Goal: Transaction & Acquisition: Book appointment/travel/reservation

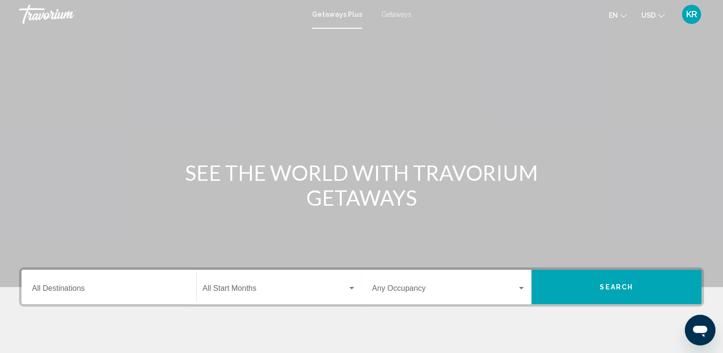
click at [78, 291] on input "Destination All Destinations" at bounding box center [109, 290] width 154 height 9
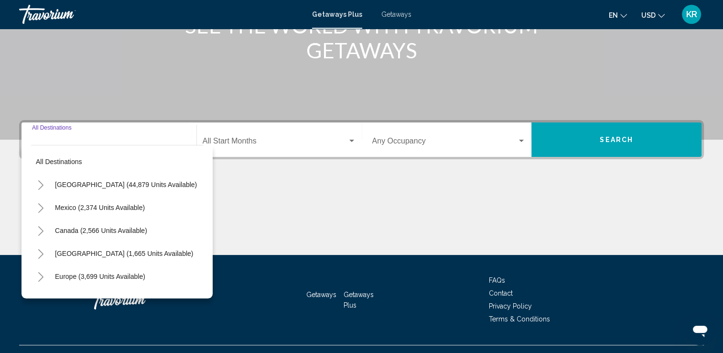
scroll to position [166, 0]
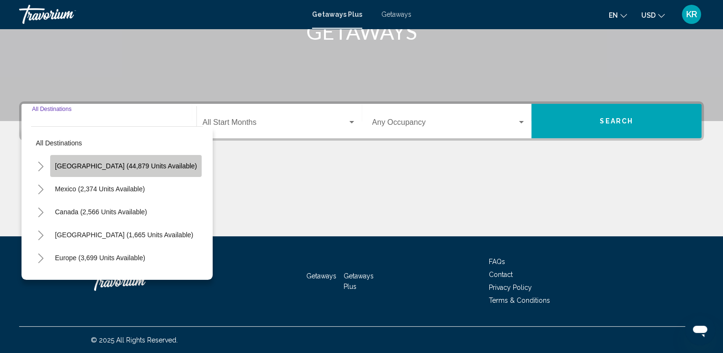
click at [143, 171] on button "[GEOGRAPHIC_DATA] (44,879 units available)" at bounding box center [126, 166] width 152 height 22
type input "**********"
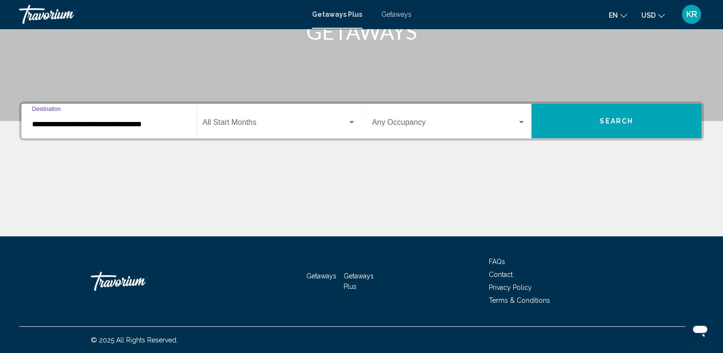
click at [625, 127] on button "Search" at bounding box center [617, 121] width 170 height 34
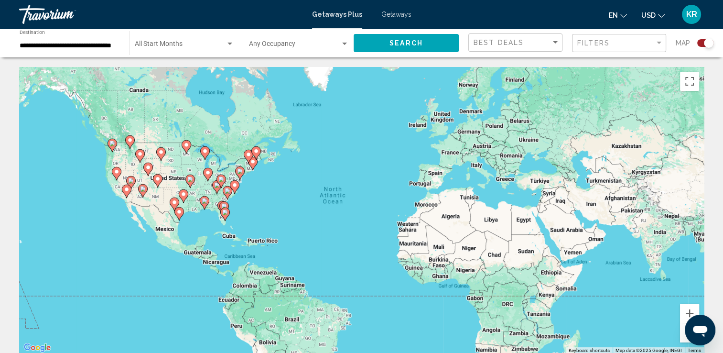
click at [116, 172] on div "To activate drag with keyboard, press Alt + Enter. Once in keyboard drag state,…" at bounding box center [361, 210] width 685 height 287
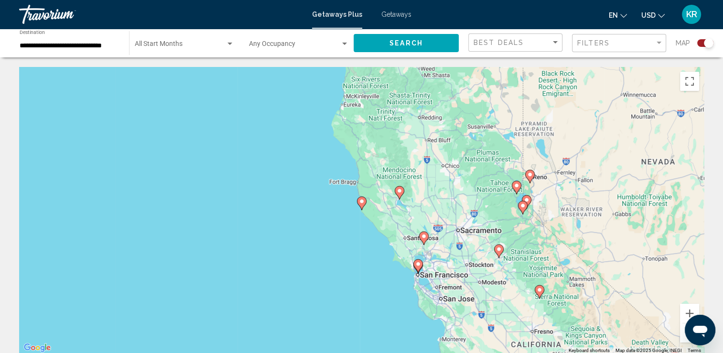
click at [361, 201] on div "To activate drag with keyboard, press Alt + Enter. Once in keyboard drag state,…" at bounding box center [361, 210] width 685 height 287
type input "**********"
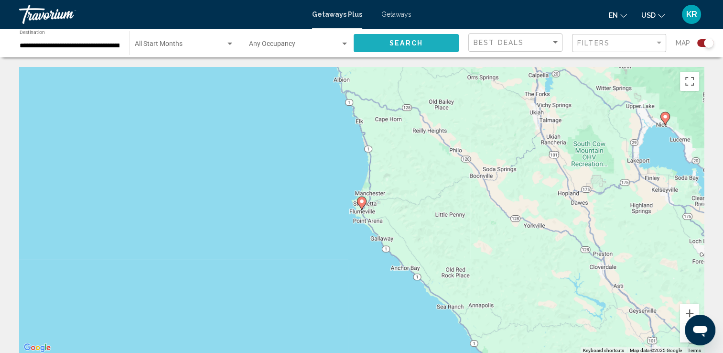
click at [420, 47] on button "Search" at bounding box center [406, 43] width 105 height 18
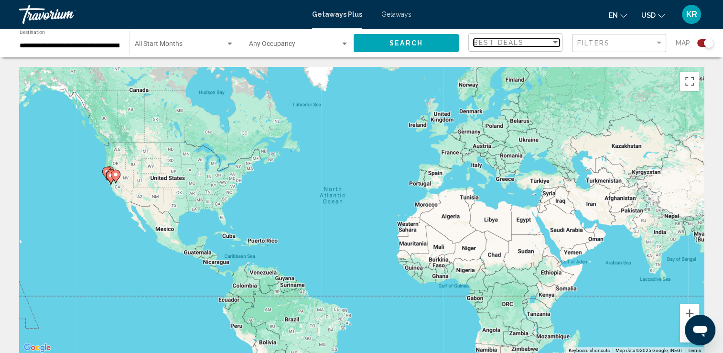
click at [544, 41] on div "Best Deals" at bounding box center [512, 43] width 77 height 8
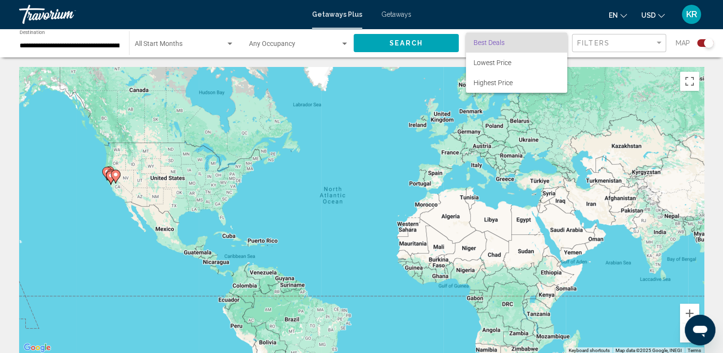
click at [496, 44] on span "Best Deals" at bounding box center [489, 43] width 31 height 8
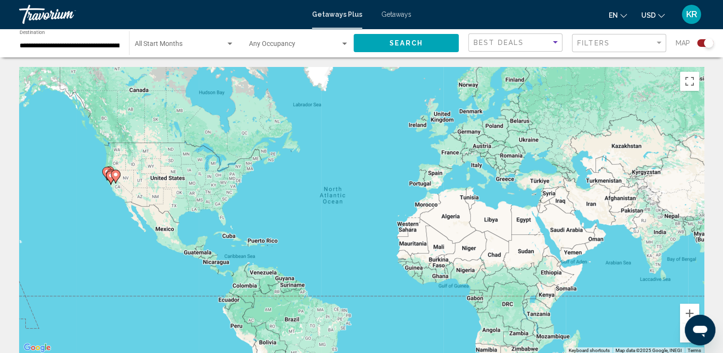
click at [163, 44] on span "Search widget" at bounding box center [180, 46] width 91 height 8
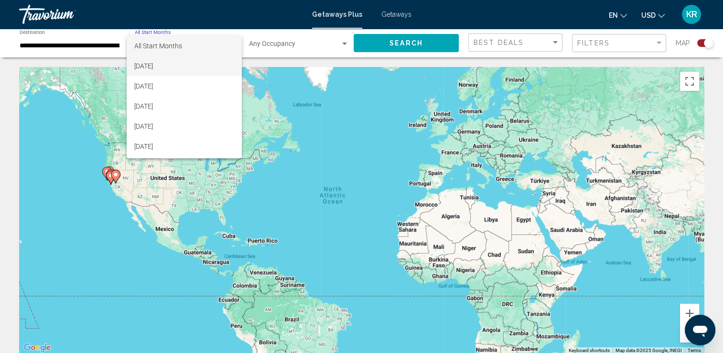
click at [179, 65] on span "[DATE]" at bounding box center [183, 66] width 99 height 20
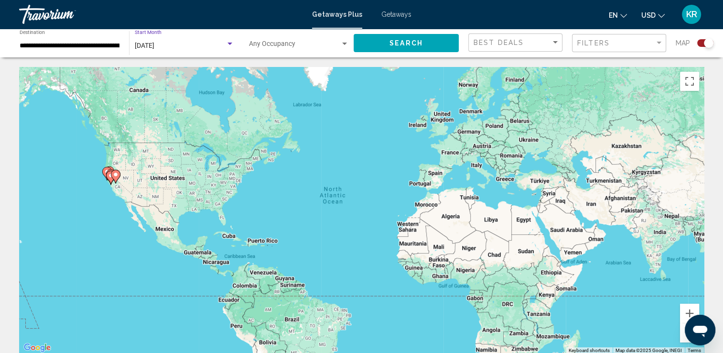
click at [707, 45] on div "Search widget" at bounding box center [709, 43] width 10 height 10
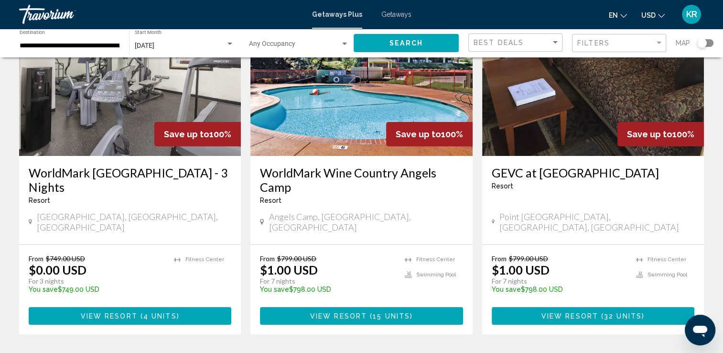
scroll to position [96, 0]
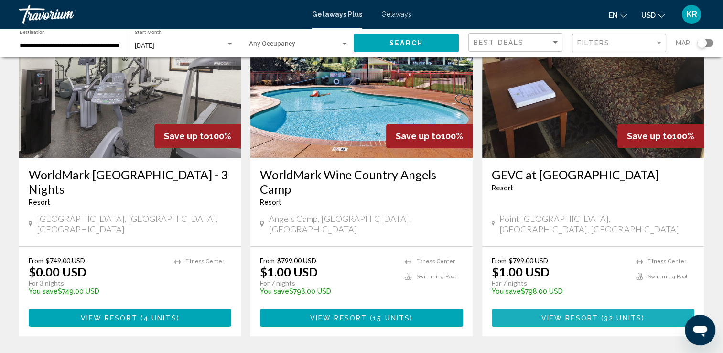
click at [633, 314] on span "32 units" at bounding box center [623, 318] width 38 height 8
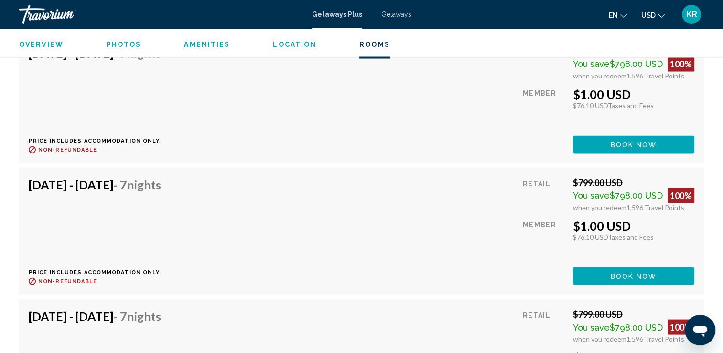
scroll to position [1848, 0]
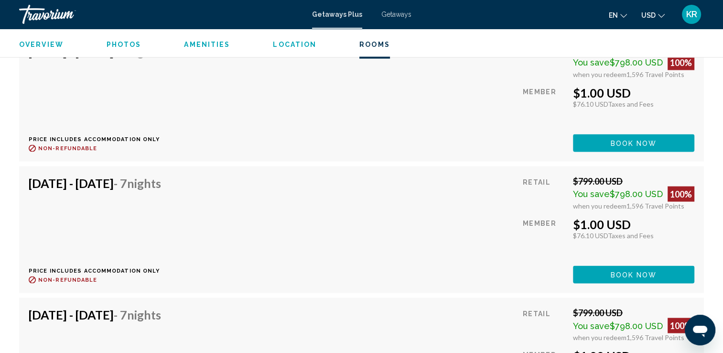
click at [647, 141] on span "Book now" at bounding box center [634, 144] width 46 height 8
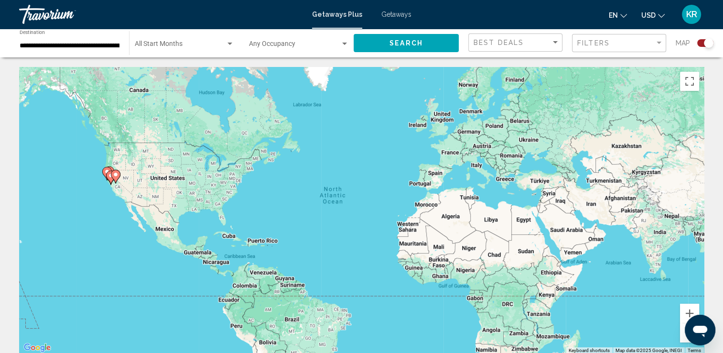
click at [688, 20] on div "KR" at bounding box center [691, 14] width 19 height 19
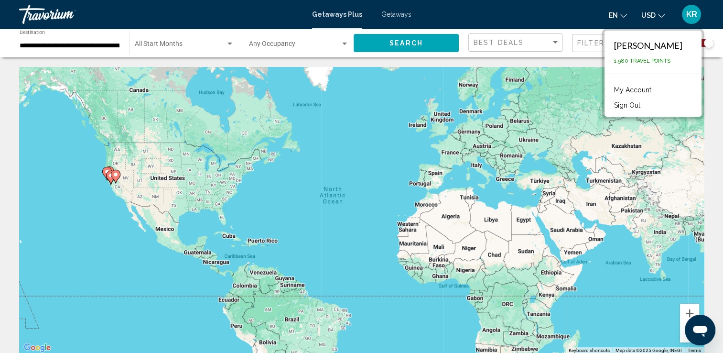
click at [176, 48] on span "Search widget" at bounding box center [180, 46] width 91 height 8
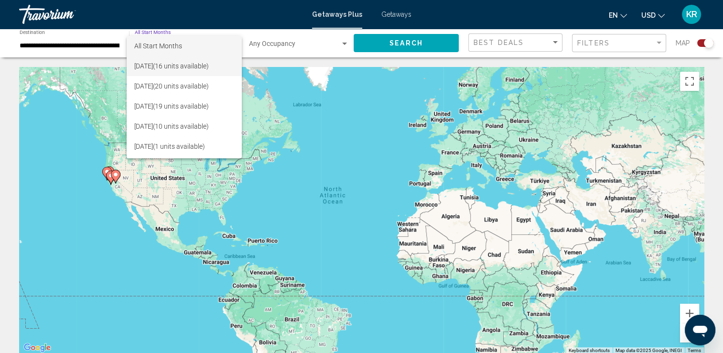
click at [217, 72] on span "[DATE] (16 units available)" at bounding box center [183, 66] width 99 height 20
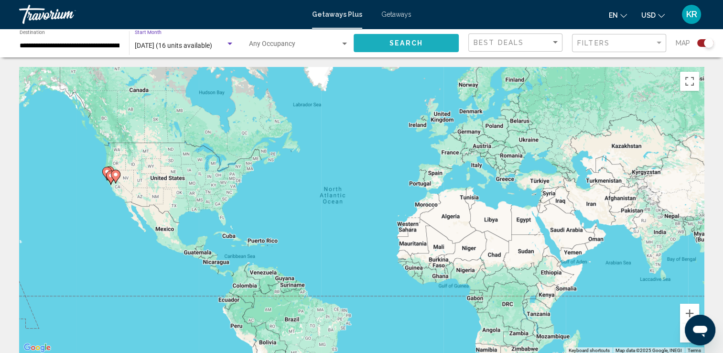
click at [424, 48] on button "Search" at bounding box center [406, 43] width 105 height 18
click at [706, 44] on div "Search widget" at bounding box center [709, 43] width 10 height 10
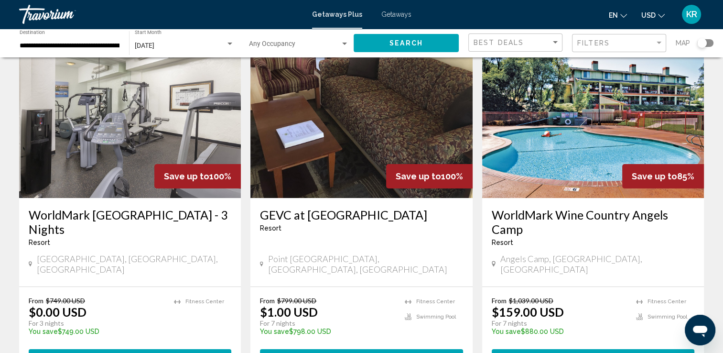
scroll to position [55, 0]
click at [373, 352] on span "( 8 units )" at bounding box center [390, 358] width 42 height 8
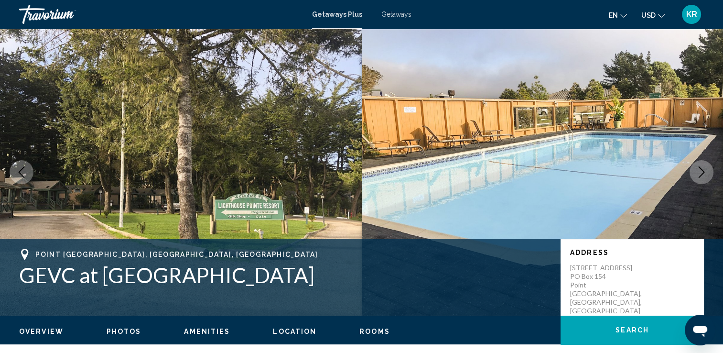
click at [395, 21] on div "Getaways Plus Getaways en English Español Français Italiano Português русский U…" at bounding box center [361, 14] width 723 height 20
click at [391, 15] on span "Getaways" at bounding box center [396, 15] width 30 height 8
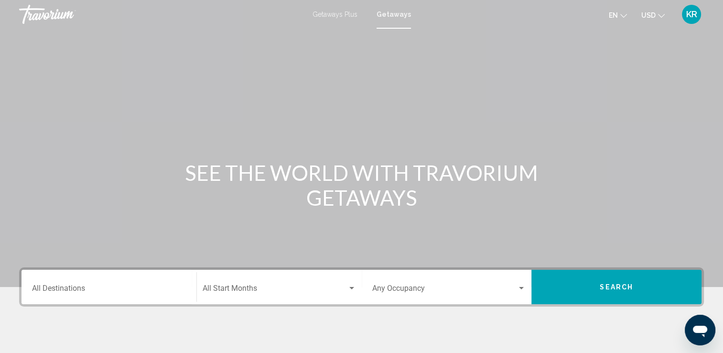
click at [254, 288] on span "Search widget" at bounding box center [275, 290] width 145 height 9
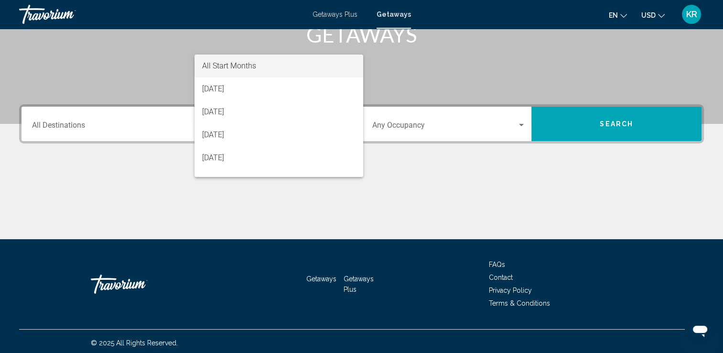
scroll to position [166, 0]
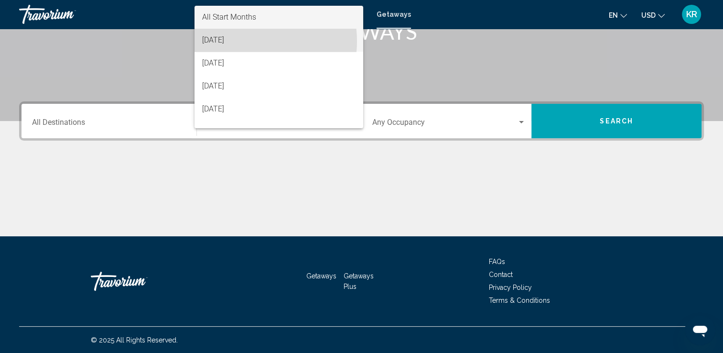
click at [239, 42] on span "[DATE]" at bounding box center [278, 40] width 153 height 23
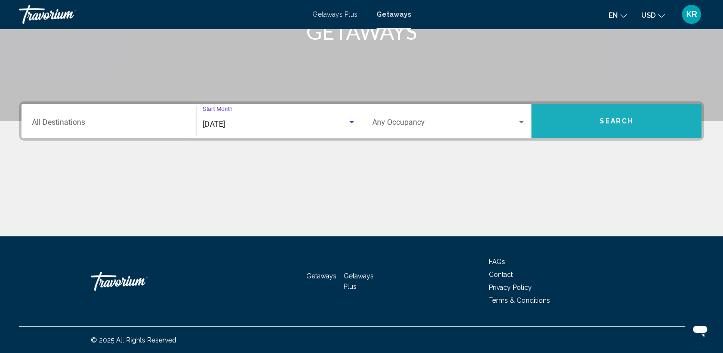
click at [600, 118] on span "Search" at bounding box center [616, 122] width 33 height 8
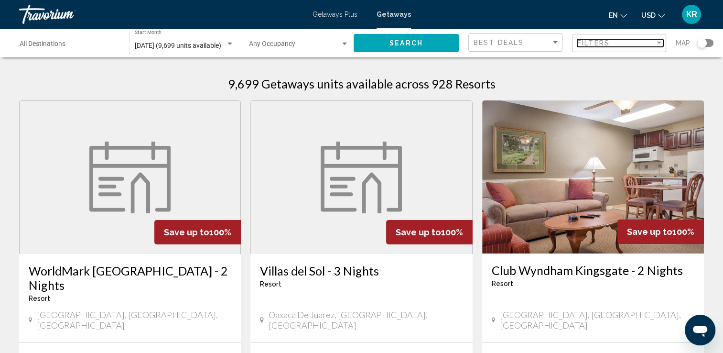
click at [636, 43] on div "Filters" at bounding box center [615, 43] width 77 height 8
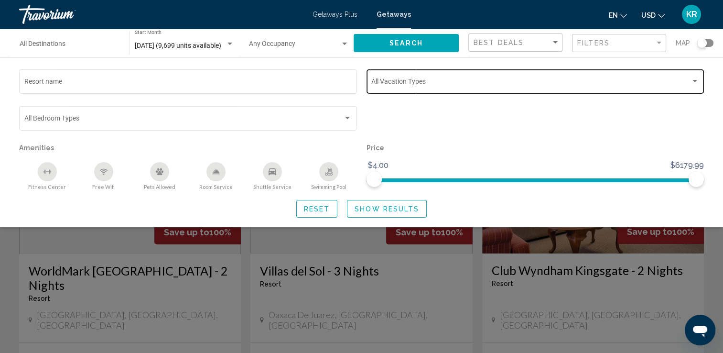
click at [694, 81] on div "Search widget" at bounding box center [695, 81] width 5 height 2
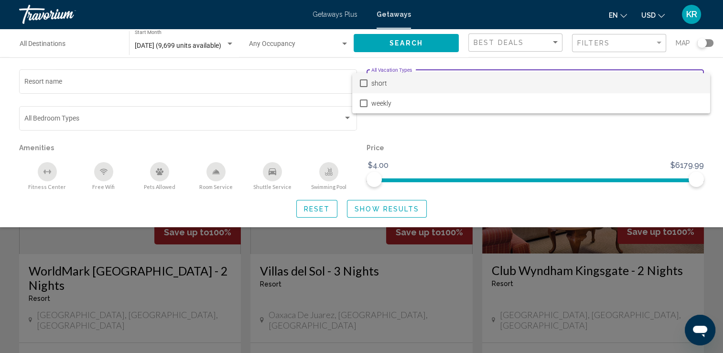
click at [370, 82] on mat-option "short" at bounding box center [531, 83] width 358 height 20
click at [384, 214] on div at bounding box center [361, 176] width 723 height 353
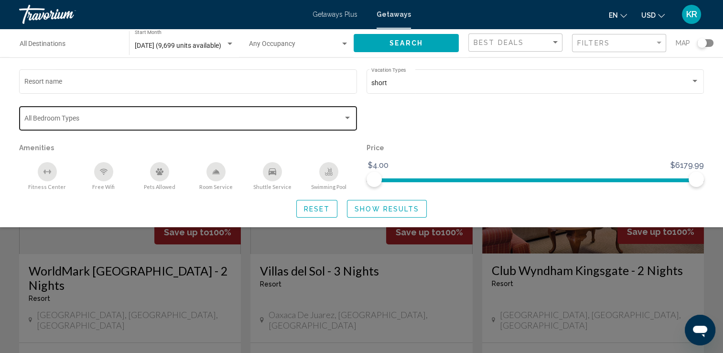
click at [241, 119] on span "Search widget" at bounding box center [183, 120] width 319 height 8
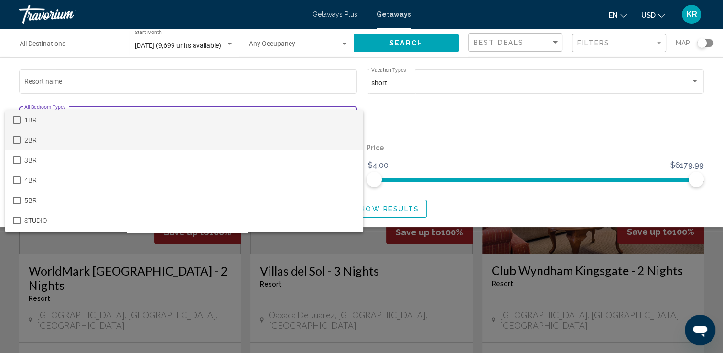
click at [25, 140] on span "2BR" at bounding box center [189, 140] width 331 height 20
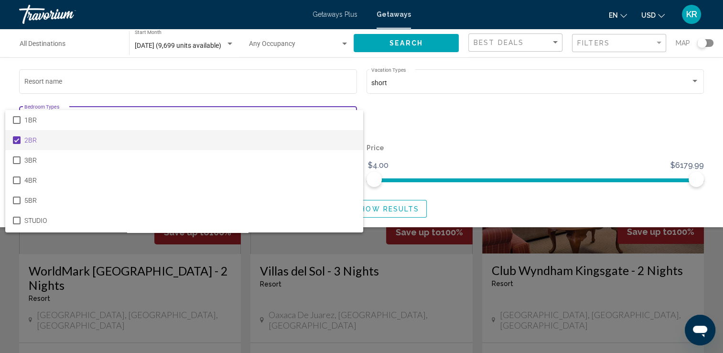
click at [477, 211] on div at bounding box center [361, 176] width 723 height 353
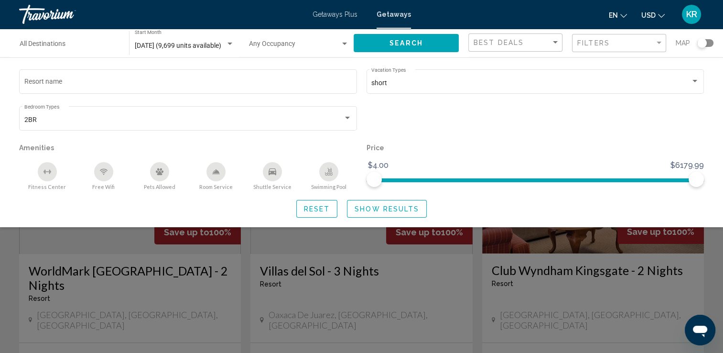
click at [419, 215] on button "Show Results" at bounding box center [387, 209] width 80 height 18
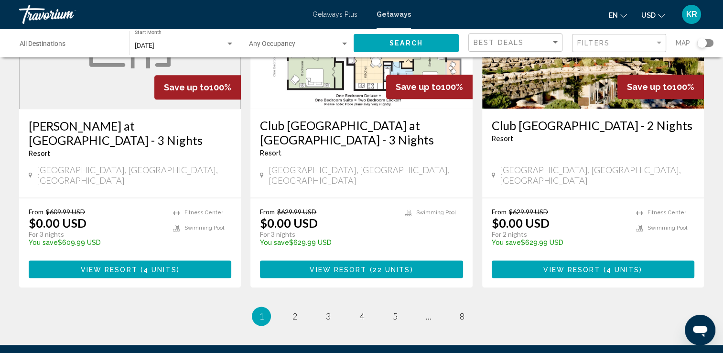
scroll to position [1197, 0]
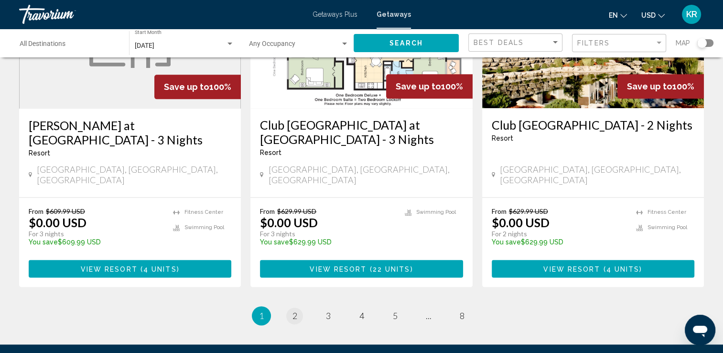
click at [296, 310] on span "2" at bounding box center [295, 315] width 5 height 11
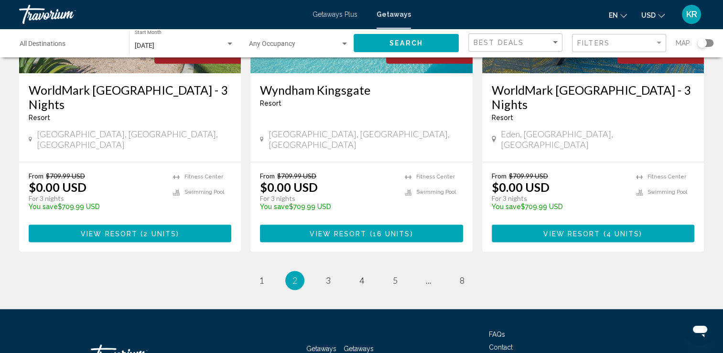
scroll to position [1232, 0]
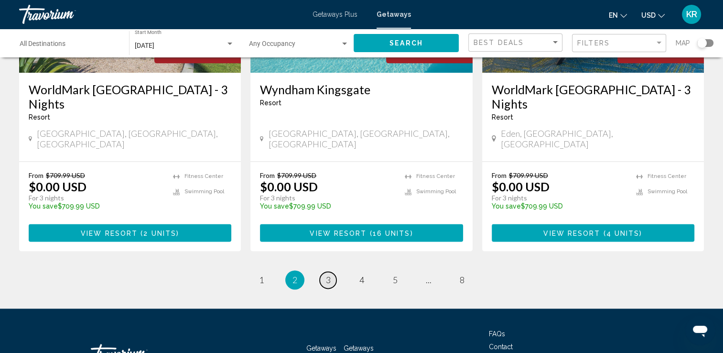
click at [328, 274] on span "3" at bounding box center [328, 279] width 5 height 11
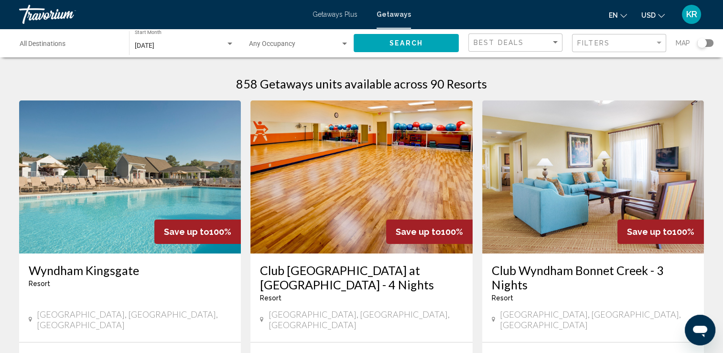
click at [59, 49] on input "Destination All Destinations" at bounding box center [70, 46] width 100 height 8
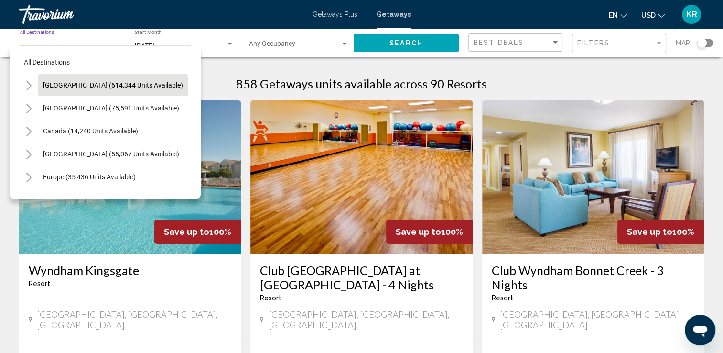
click at [140, 86] on span "[GEOGRAPHIC_DATA] (614,344 units available)" at bounding box center [113, 85] width 140 height 8
type input "**********"
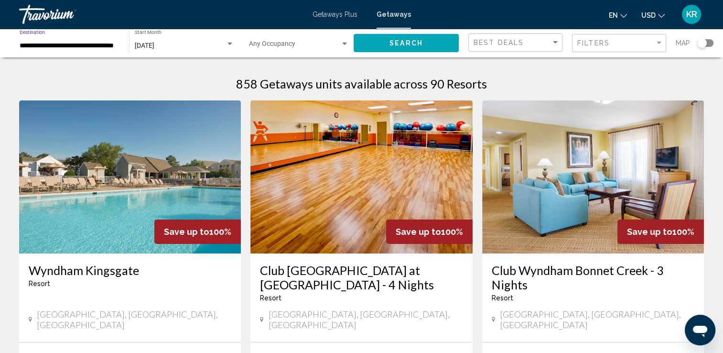
click at [405, 43] on span "Search" at bounding box center [406, 44] width 33 height 8
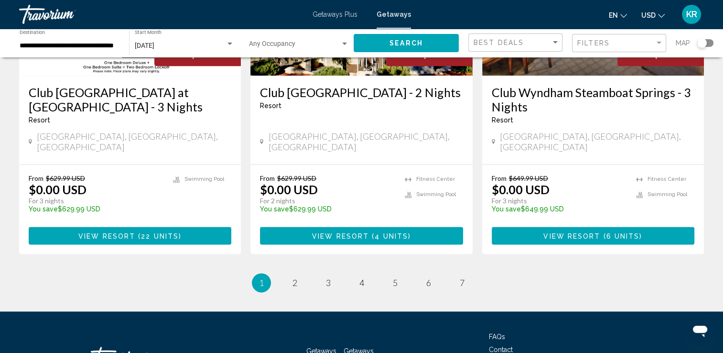
scroll to position [1233, 0]
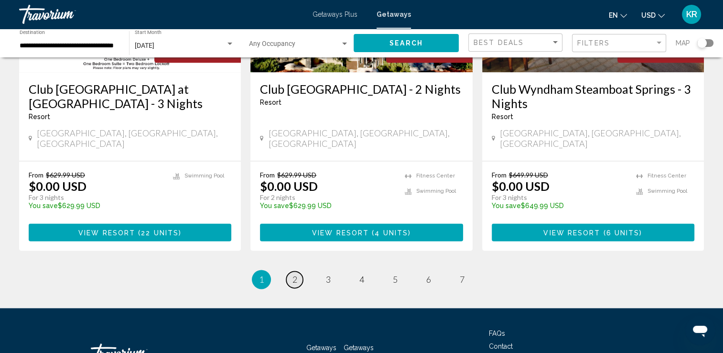
click at [295, 274] on span "2" at bounding box center [295, 279] width 5 height 11
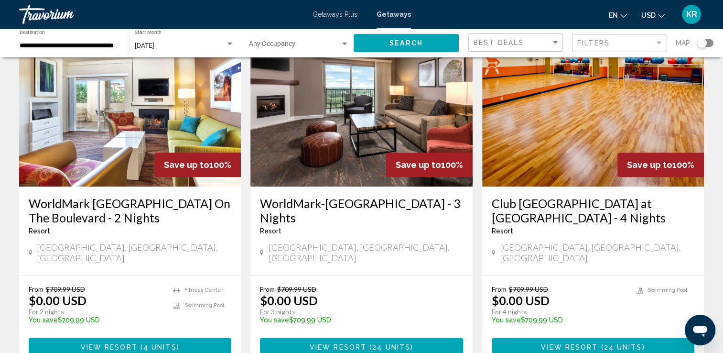
scroll to position [1132, 0]
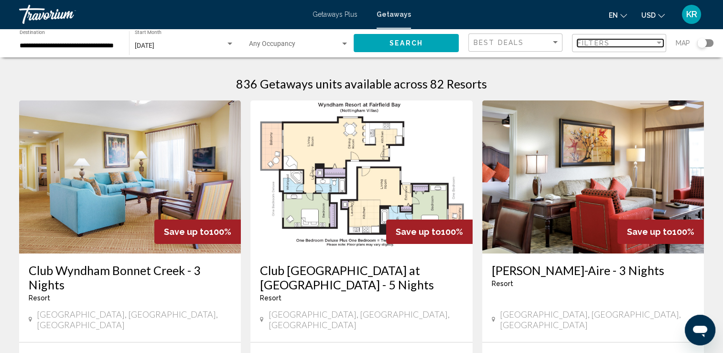
click at [657, 43] on div "Filter" at bounding box center [659, 43] width 5 height 2
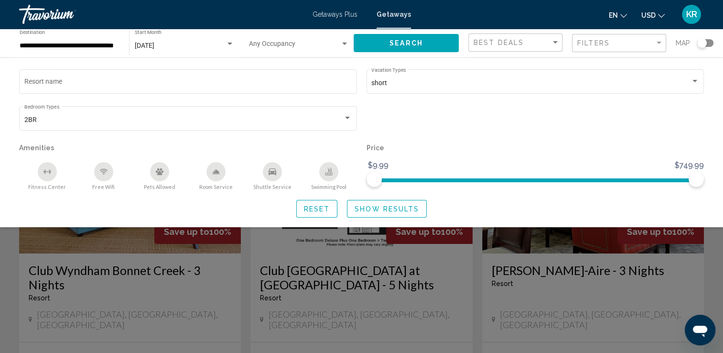
click at [633, 298] on div "Search widget" at bounding box center [361, 247] width 723 height 209
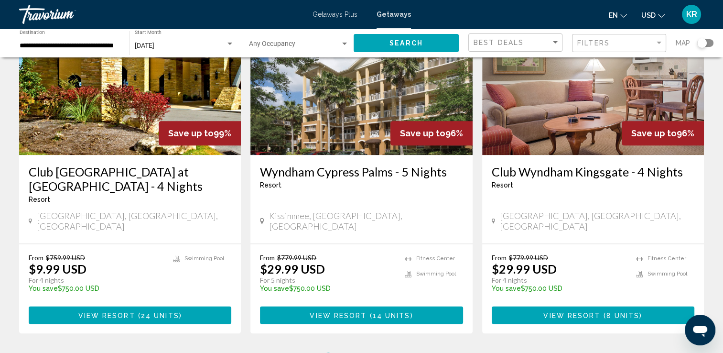
scroll to position [1157, 0]
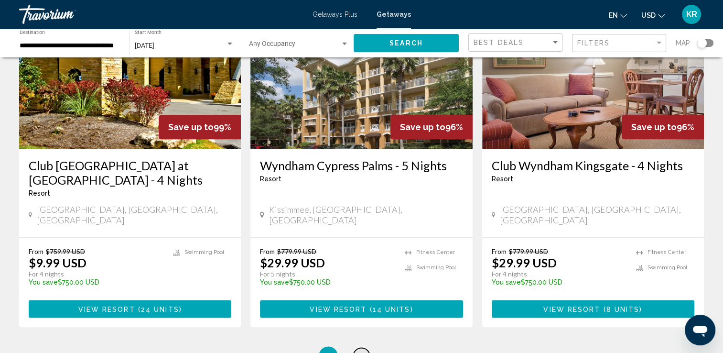
click at [361, 350] on span "4" at bounding box center [361, 355] width 5 height 11
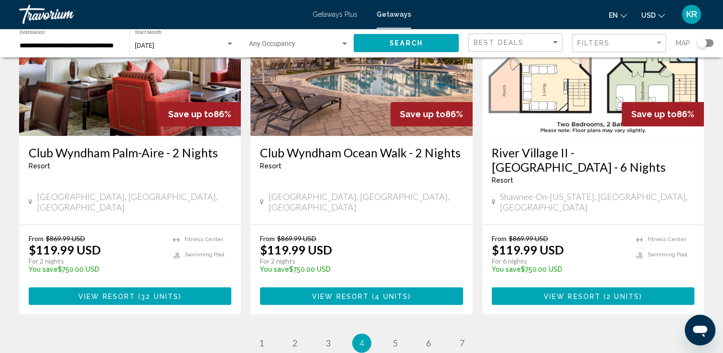
scroll to position [1170, 0]
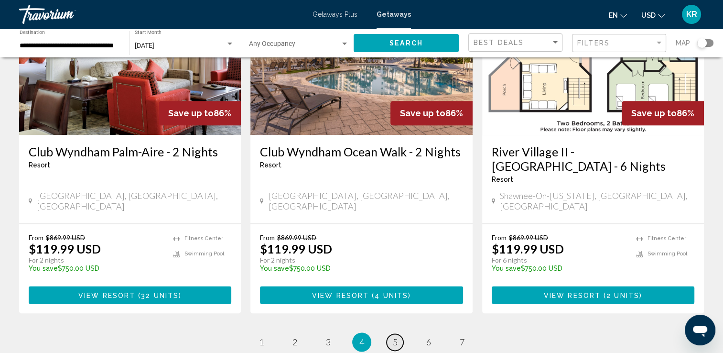
click at [393, 336] on span "5" at bounding box center [395, 341] width 5 height 11
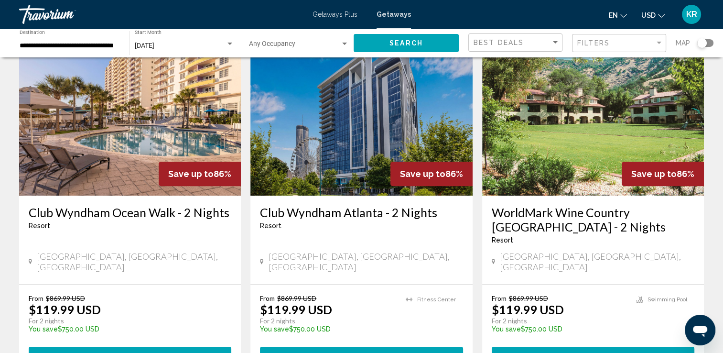
scroll to position [399, 0]
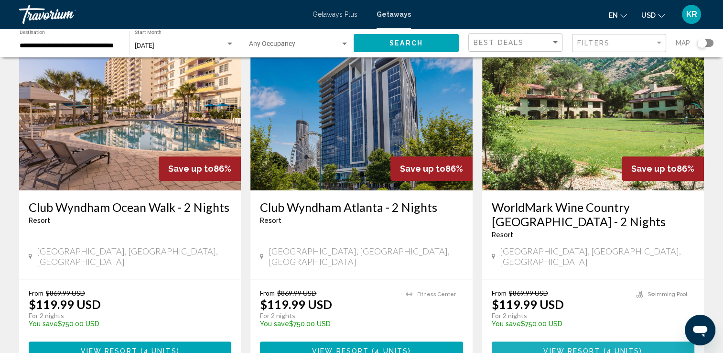
click at [650, 341] on button "View Resort ( 4 units )" at bounding box center [593, 350] width 203 height 18
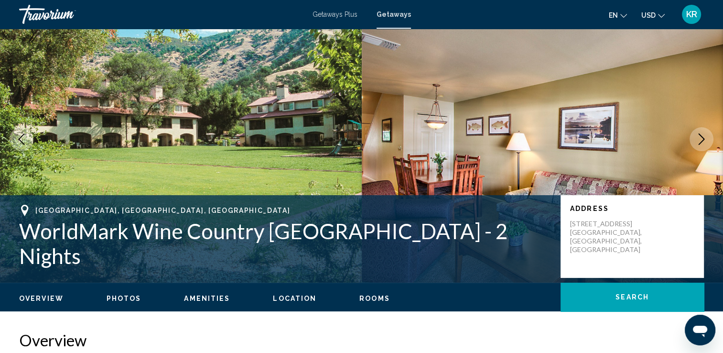
scroll to position [42, 0]
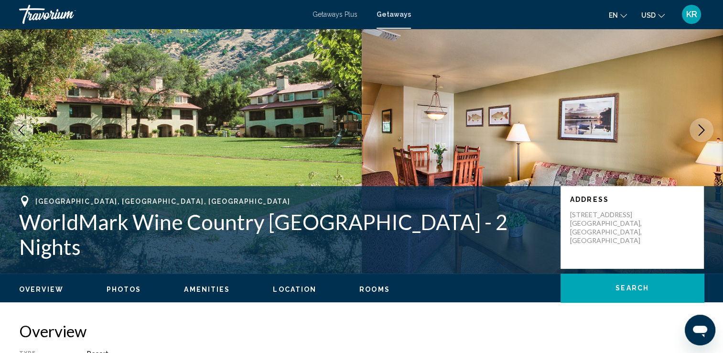
click at [49, 291] on span "Overview" at bounding box center [41, 289] width 44 height 8
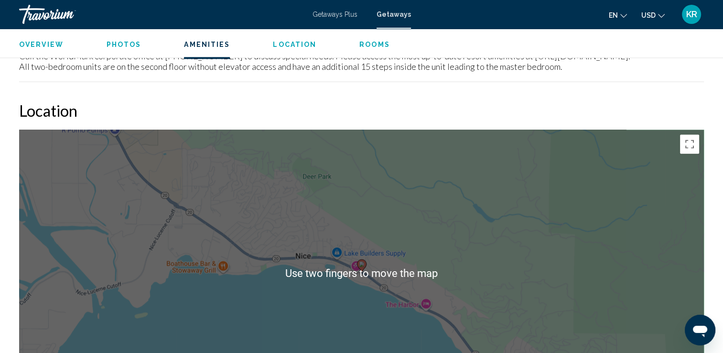
scroll to position [1321, 0]
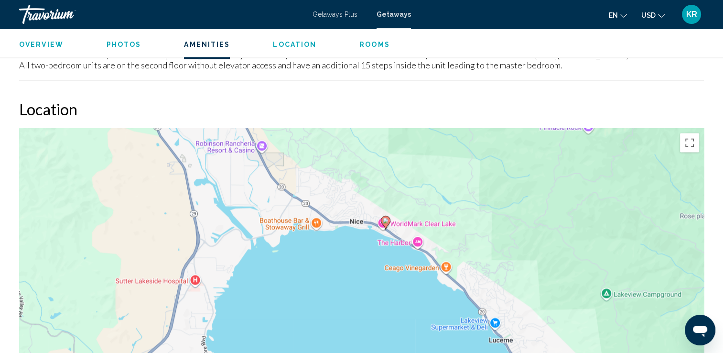
click at [295, 43] on span "Location" at bounding box center [294, 45] width 43 height 8
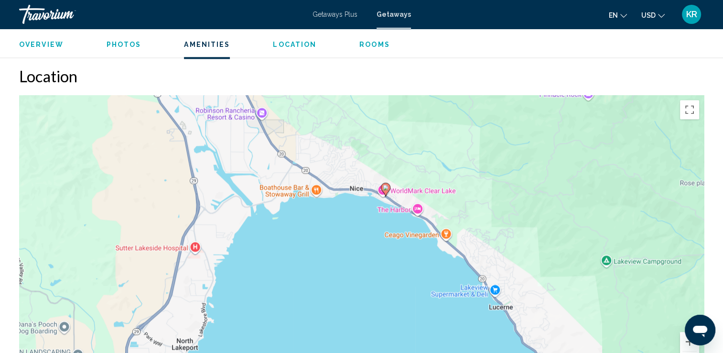
scroll to position [1365, 0]
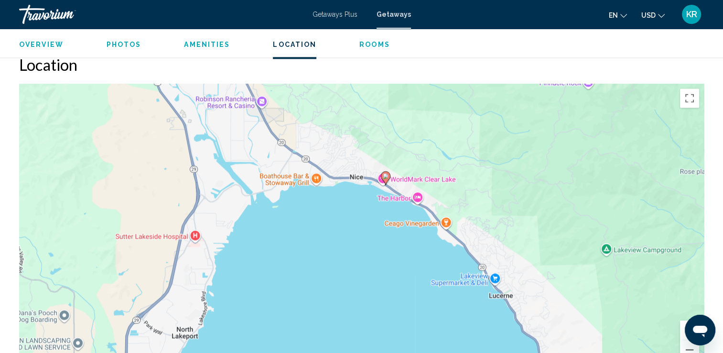
click at [215, 47] on span "Amenities" at bounding box center [207, 45] width 46 height 8
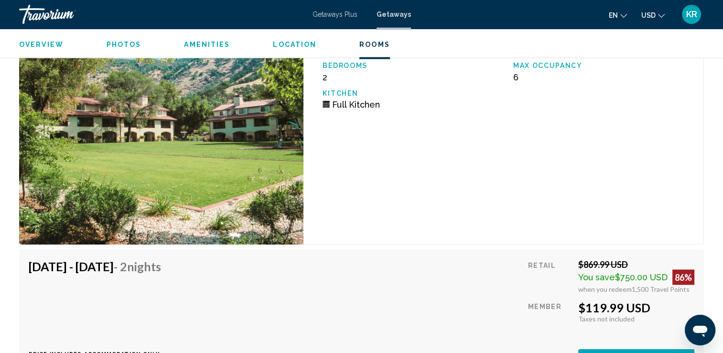
scroll to position [1757, 0]
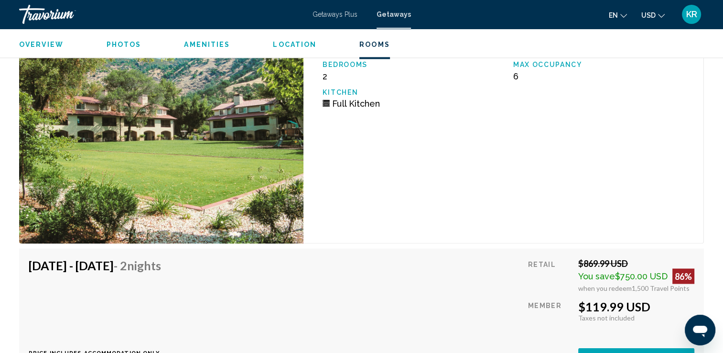
click at [451, 135] on div "2 Bedroom Unit (Full Kitchen) Bedrooms 2 Max Occupancy 6 Kitchen Full Kitchen" at bounding box center [504, 134] width 401 height 217
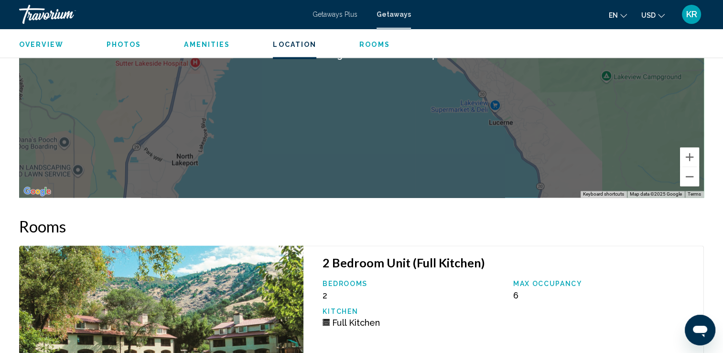
scroll to position [1537, 0]
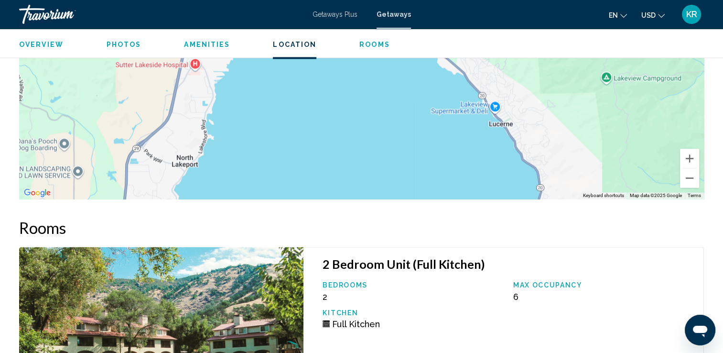
click at [296, 44] on span "Location" at bounding box center [294, 45] width 43 height 8
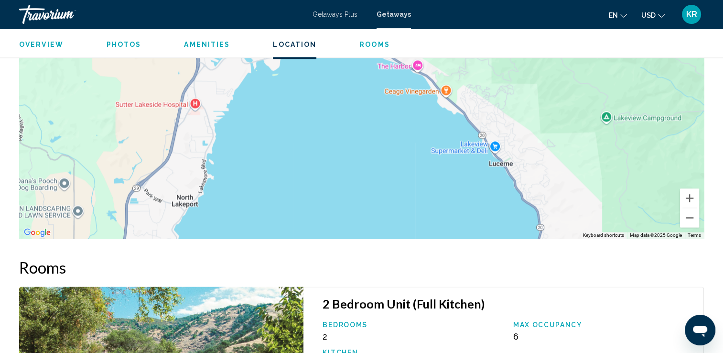
scroll to position [1365, 0]
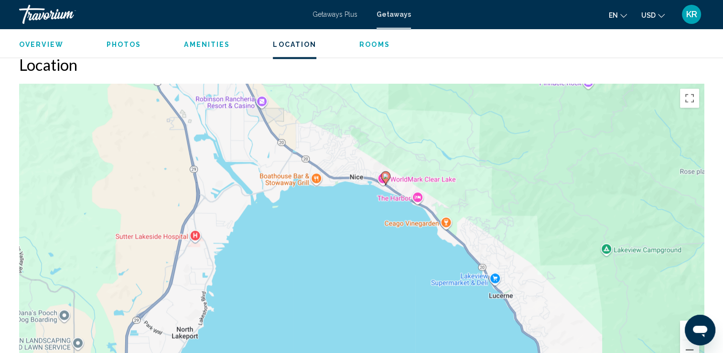
click at [48, 47] on span "Overview" at bounding box center [41, 45] width 44 height 8
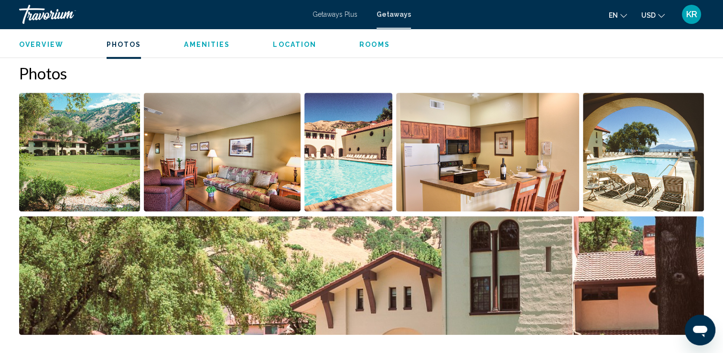
scroll to position [430, 0]
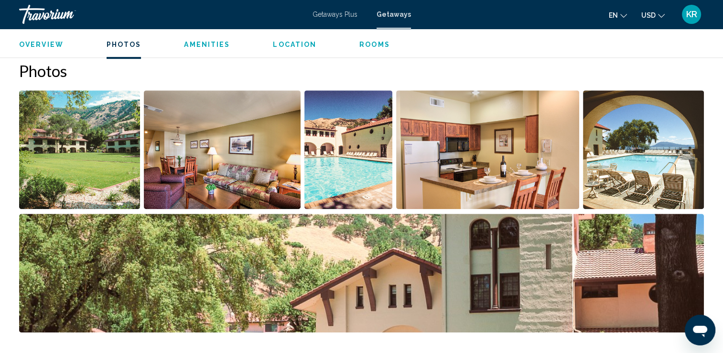
click at [674, 253] on img "Open full-screen image slider" at bounding box center [361, 273] width 685 height 119
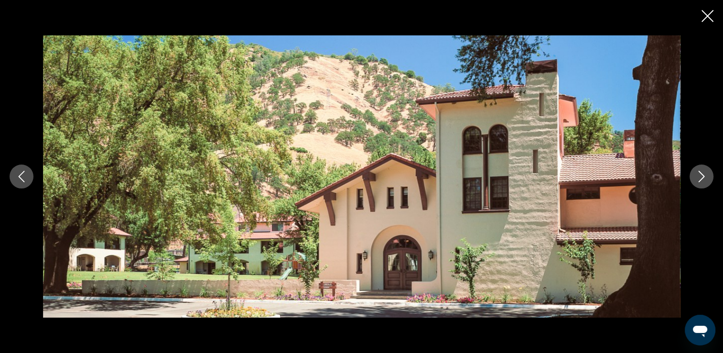
click at [705, 174] on icon "Next image" at bounding box center [701, 176] width 11 height 11
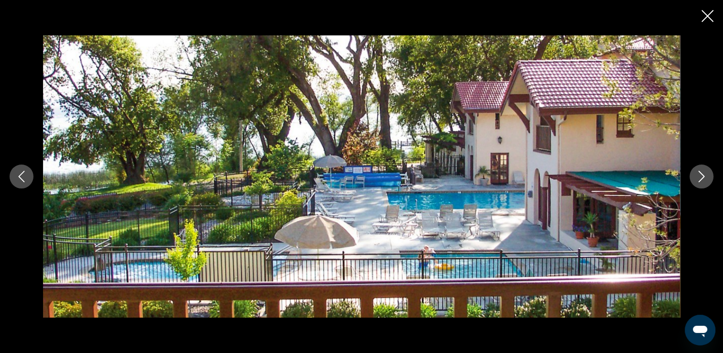
click at [697, 181] on icon "Next image" at bounding box center [701, 176] width 11 height 11
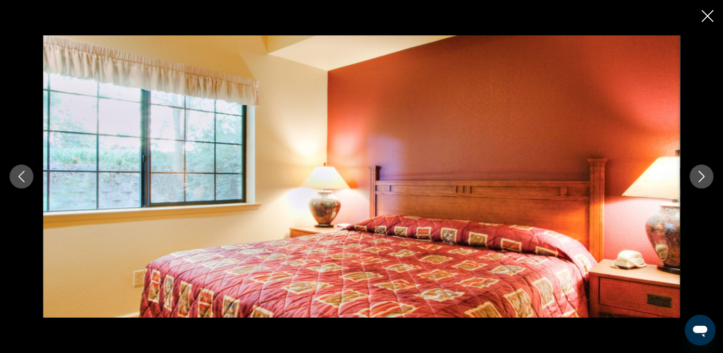
click at [697, 181] on icon "Next image" at bounding box center [701, 176] width 11 height 11
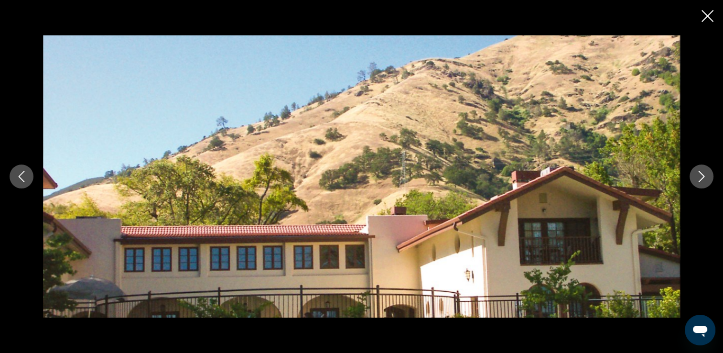
click at [697, 181] on icon "Next image" at bounding box center [701, 176] width 11 height 11
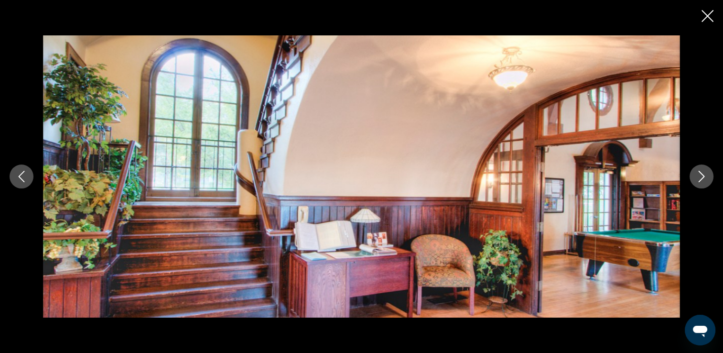
click at [703, 174] on icon "Next image" at bounding box center [701, 176] width 11 height 11
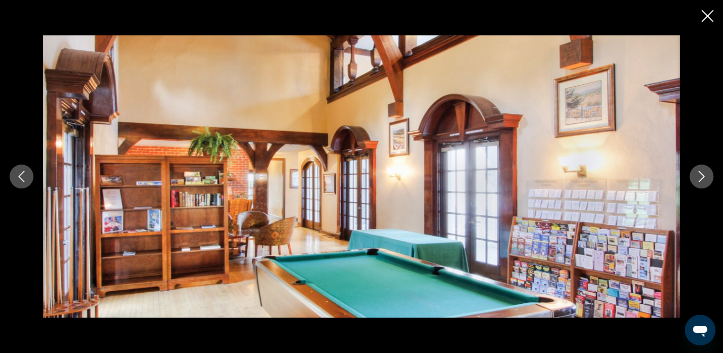
click at [700, 174] on icon "Next image" at bounding box center [701, 176] width 11 height 11
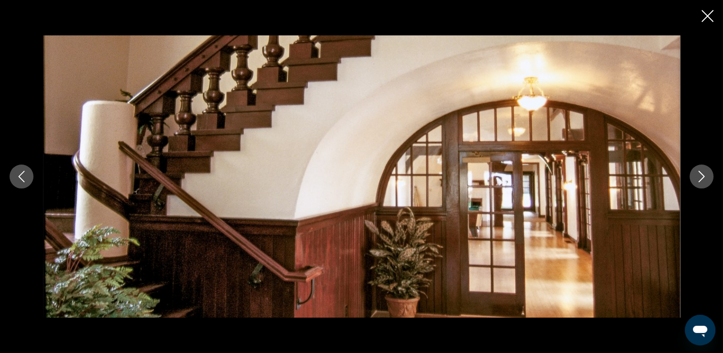
click at [700, 173] on icon "Next image" at bounding box center [702, 176] width 6 height 11
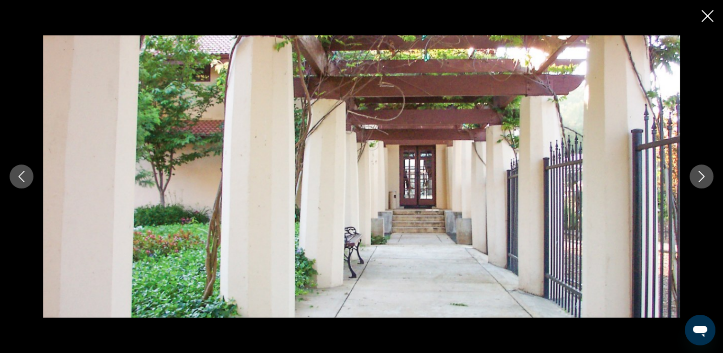
click at [700, 173] on icon "Next image" at bounding box center [702, 176] width 6 height 11
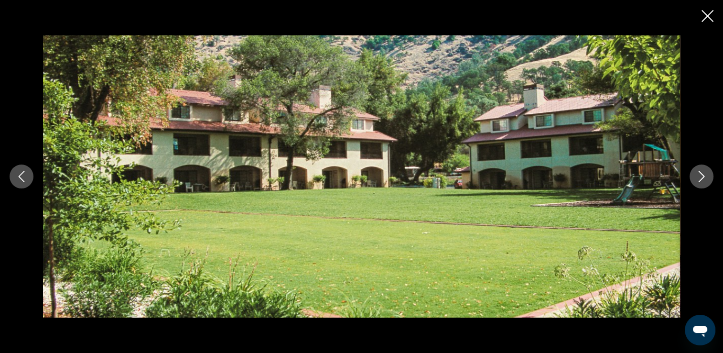
click at [700, 173] on icon "Next image" at bounding box center [702, 176] width 6 height 11
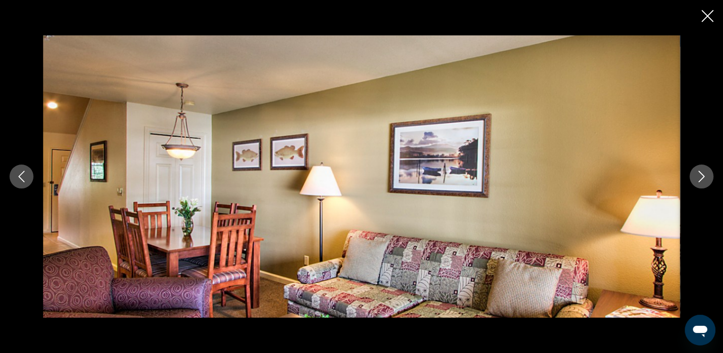
click at [700, 173] on icon "Next image" at bounding box center [702, 176] width 6 height 11
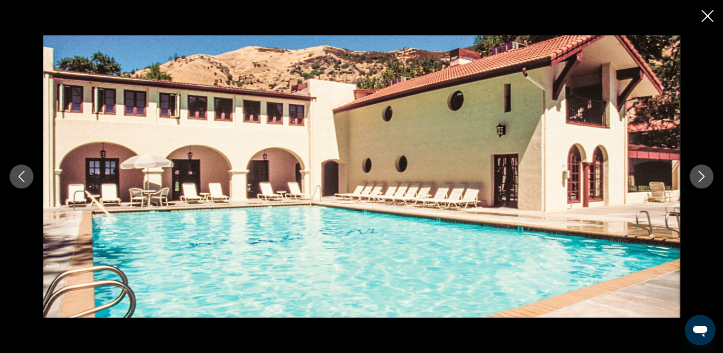
click at [695, 182] on button "Next image" at bounding box center [702, 176] width 24 height 24
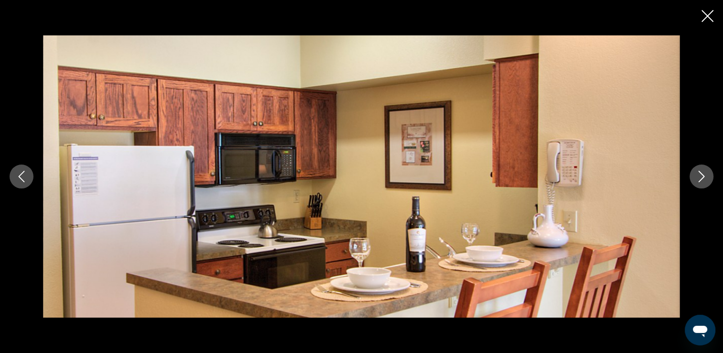
click at [701, 176] on icon "Next image" at bounding box center [701, 176] width 11 height 11
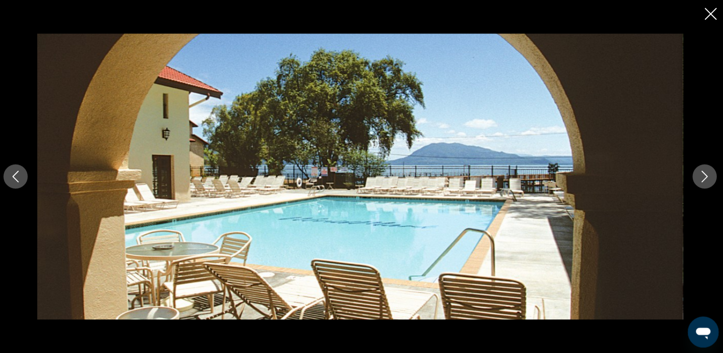
scroll to position [422, 0]
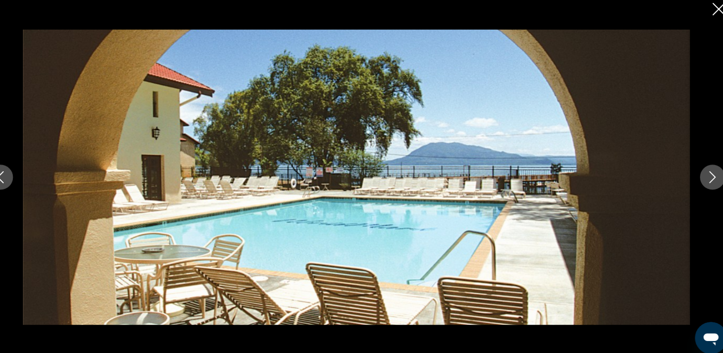
click at [465, 170] on img "Main content" at bounding box center [361, 176] width 637 height 282
click at [704, 172] on icon "Next image" at bounding box center [701, 176] width 11 height 11
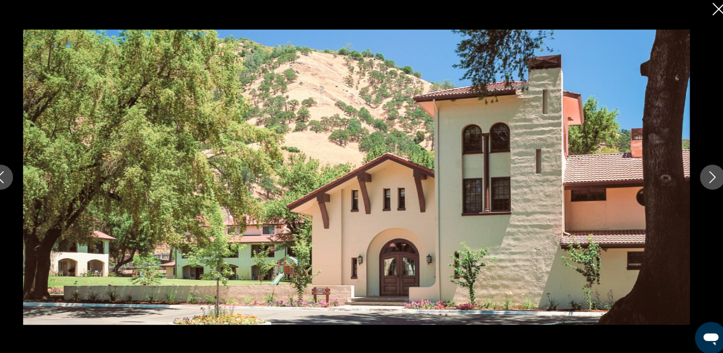
click at [698, 172] on icon "Next image" at bounding box center [701, 176] width 11 height 11
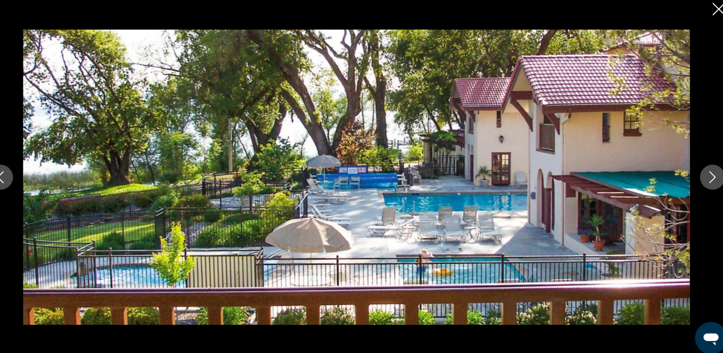
click at [698, 172] on icon "Next image" at bounding box center [701, 176] width 11 height 11
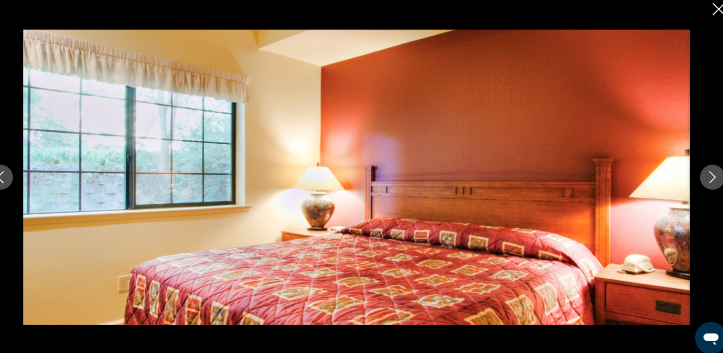
click at [698, 172] on icon "Next image" at bounding box center [701, 176] width 11 height 11
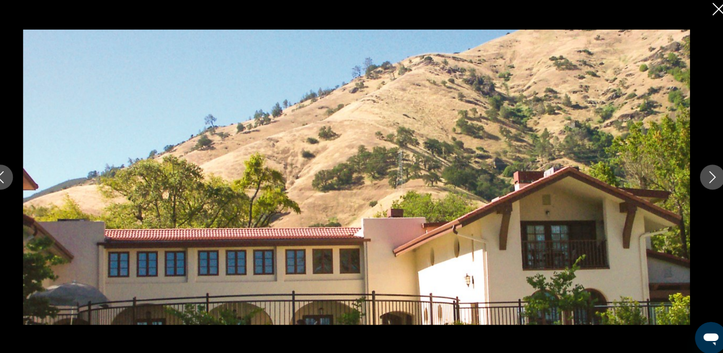
click at [703, 21] on icon "Close slideshow" at bounding box center [708, 16] width 12 height 12
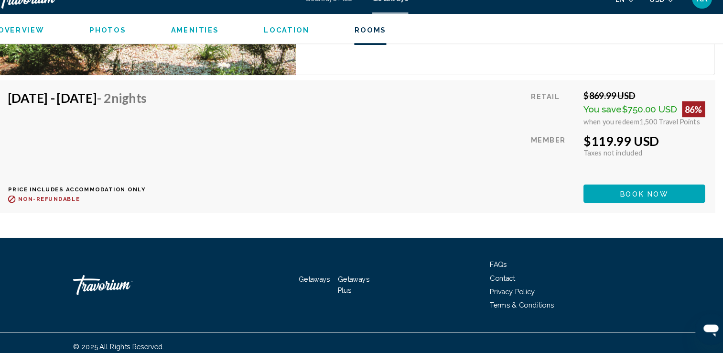
scroll to position [1921, 0]
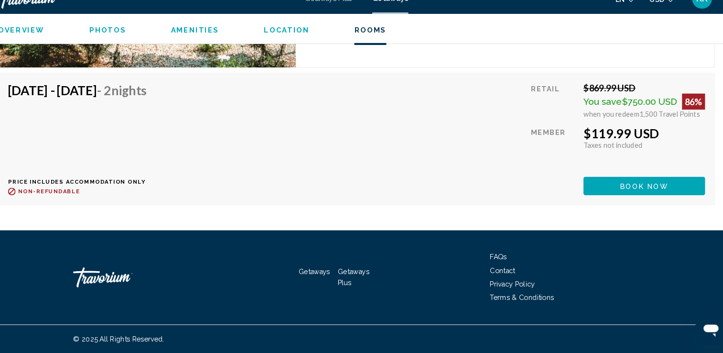
click at [644, 195] on span "Book now" at bounding box center [636, 194] width 46 height 8
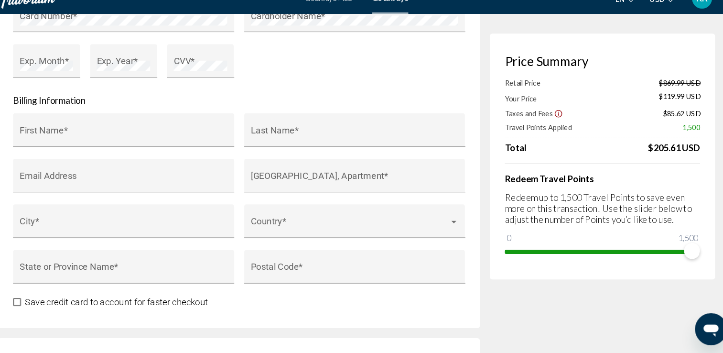
scroll to position [922, 0]
